Goal: Find specific fact: Find specific fact

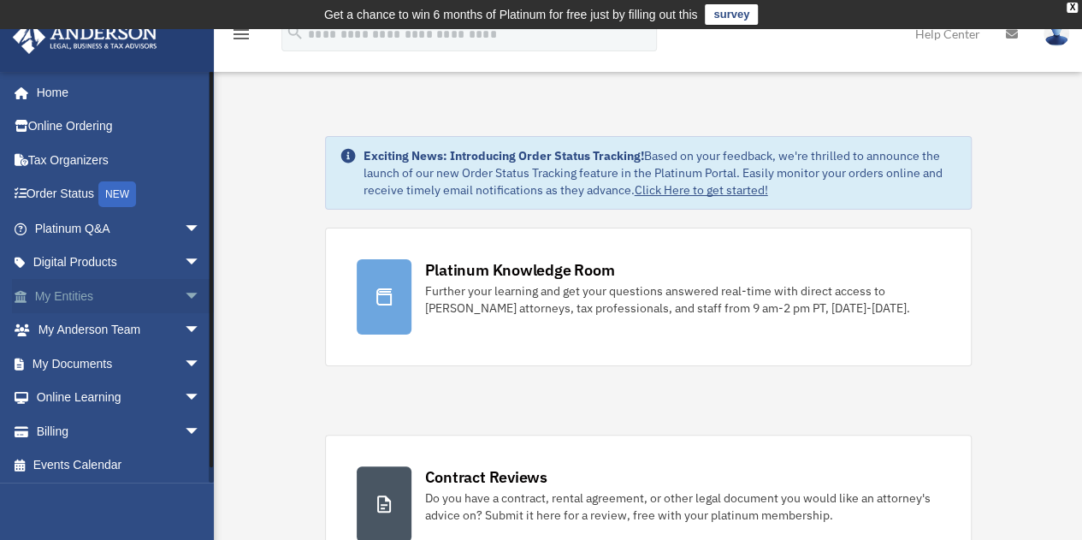
click at [45, 283] on link "My Entities arrow_drop_down" at bounding box center [119, 296] width 215 height 34
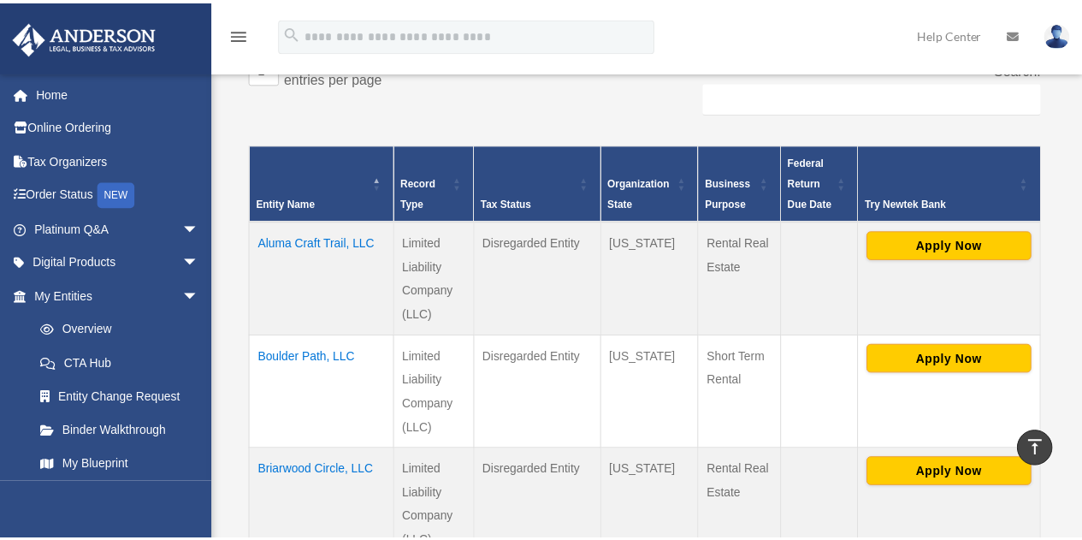
scroll to position [354, 0]
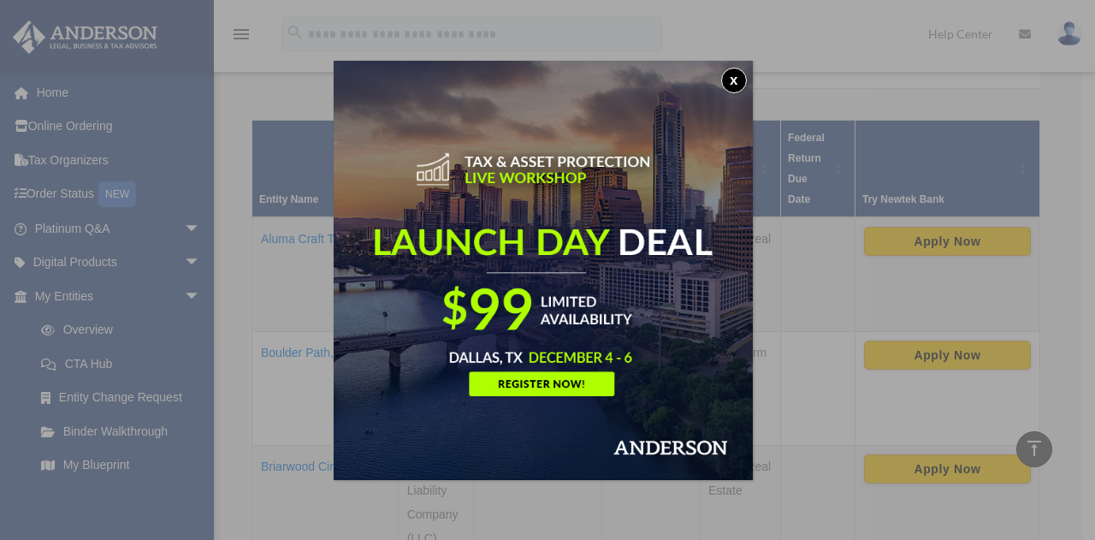
click at [737, 80] on button "x" at bounding box center [734, 81] width 26 height 26
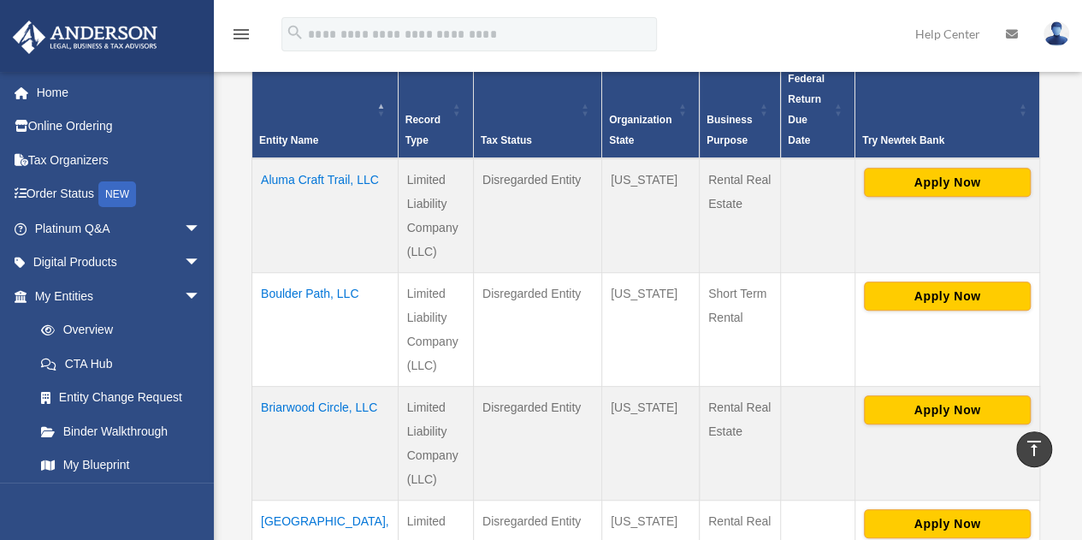
scroll to position [440, 0]
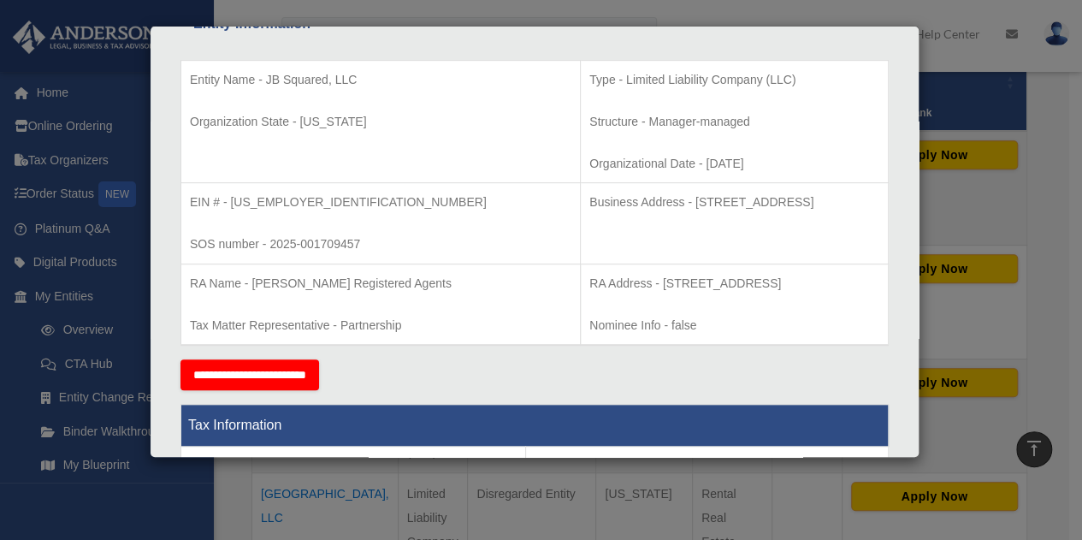
scroll to position [342, 0]
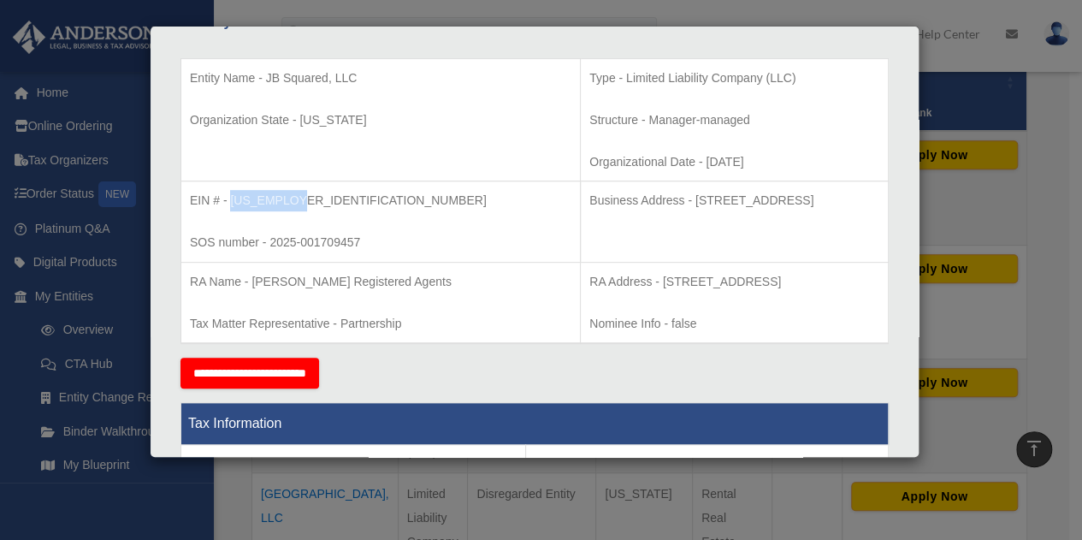
drag, startPoint x: 229, startPoint y: 198, endPoint x: 297, endPoint y: 204, distance: 67.9
click at [297, 204] on p "EIN # - [US_EMPLOYER_IDENTIFICATION_NUMBER]" at bounding box center [381, 200] width 382 height 21
copy p "[US_EMPLOYER_IDENTIFICATION_NUMBER]"
